Goal: Task Accomplishment & Management: Manage account settings

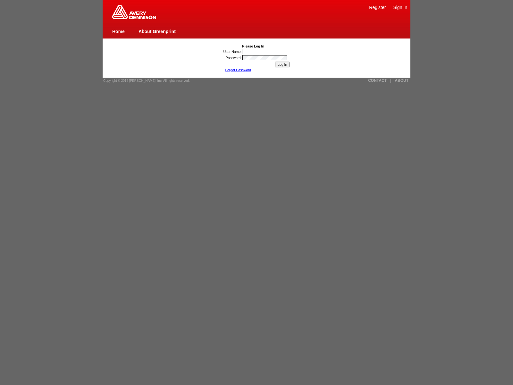
click at [238, 70] on link "Forgot Password" at bounding box center [238, 70] width 26 height 4
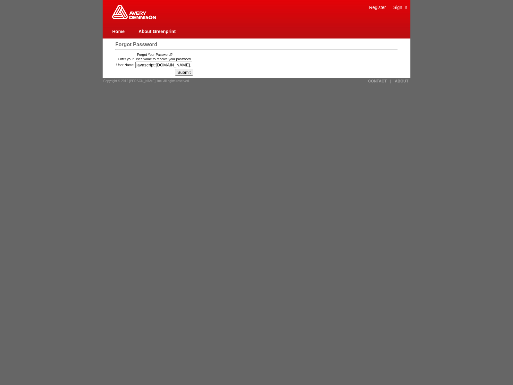
type input "javascript:window.top._tenable_wasscan_js_namespace_taint_tracer.log_execution_…"
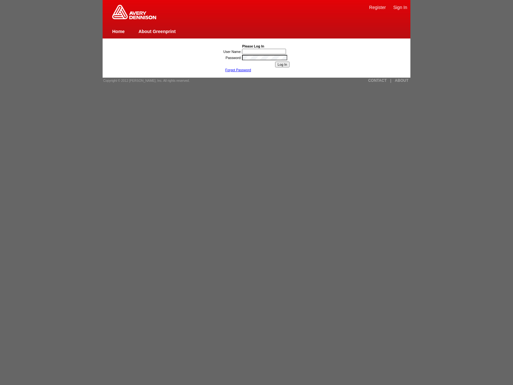
click at [238, 70] on link "Forgot Password" at bounding box center [238, 70] width 26 height 4
